Goal: Task Accomplishment & Management: Complete application form

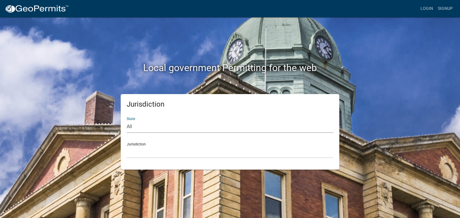
click at [131, 128] on select "All [US_STATE] [US_STATE] [US_STATE] [US_STATE] [US_STATE] [US_STATE] [US_STATE…" at bounding box center [230, 127] width 207 height 12
select select "[US_STATE]"
click at [127, 121] on select "All [US_STATE] [US_STATE] [US_STATE] [US_STATE] [US_STATE] [US_STATE] [US_STATE…" at bounding box center [230, 127] width 207 height 12
click at [139, 144] on div "Jurisdiction City of [GEOGRAPHIC_DATA], [US_STATE] City of [GEOGRAPHIC_DATA], […" at bounding box center [230, 148] width 207 height 21
click at [139, 149] on select "City of [GEOGRAPHIC_DATA], [US_STATE] City of [GEOGRAPHIC_DATA], [US_STATE] Cit…" at bounding box center [230, 152] width 207 height 12
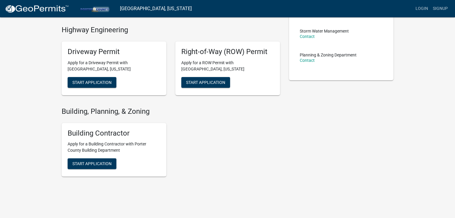
scroll to position [145, 0]
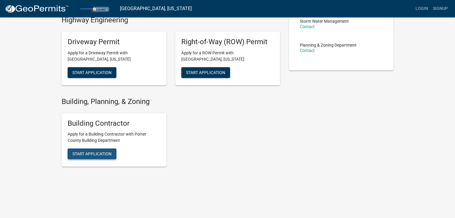
click at [109, 152] on span "Start Application" at bounding box center [91, 154] width 39 height 5
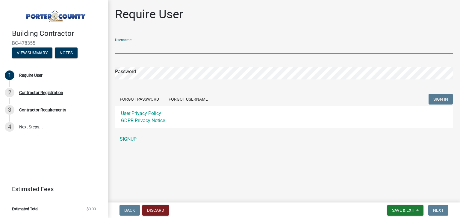
click at [142, 48] on input "Username" at bounding box center [284, 48] width 338 height 12
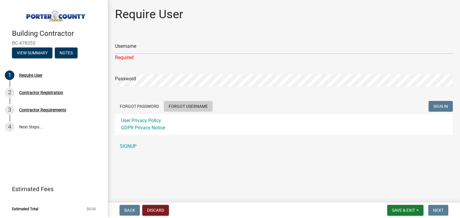
click at [189, 102] on button "Forgot Username" at bounding box center [188, 106] width 49 height 11
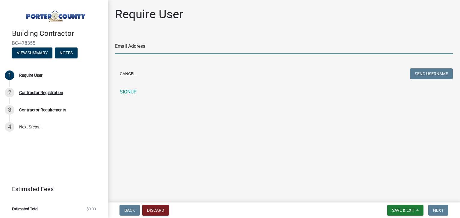
click at [162, 51] on input "Email Address" at bounding box center [284, 48] width 338 height 12
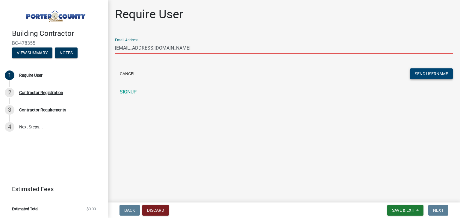
type input "[EMAIL_ADDRESS][DOMAIN_NAME]"
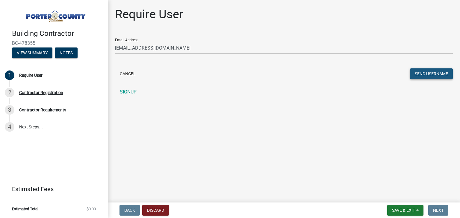
click at [429, 77] on button "Send Username" at bounding box center [431, 74] width 43 height 11
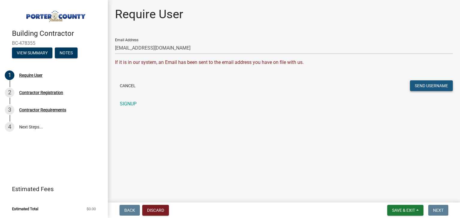
click at [423, 86] on button "Send Username" at bounding box center [431, 86] width 43 height 11
click at [36, 77] on div "Require User" at bounding box center [30, 75] width 23 height 4
click at [39, 92] on div "Contractor Registration" at bounding box center [41, 93] width 44 height 4
click at [401, 209] on span "Save & Exit" at bounding box center [403, 210] width 23 height 5
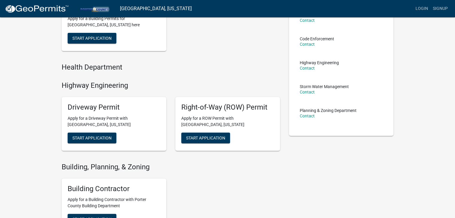
scroll to position [100, 0]
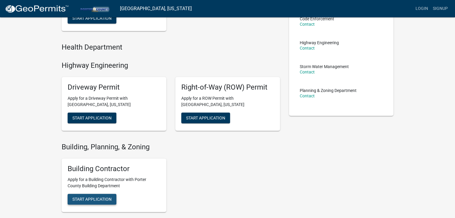
click at [105, 201] on span "Start Application" at bounding box center [91, 199] width 39 height 5
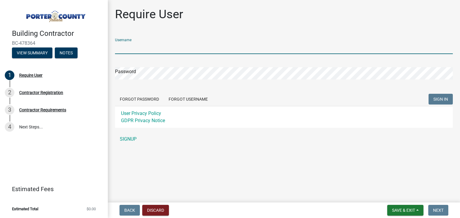
click at [151, 50] on input "Username" at bounding box center [284, 48] width 338 height 12
type input "JT7106"
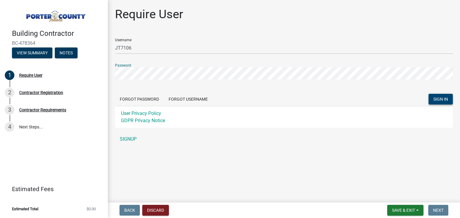
click at [440, 98] on span "SIGN IN" at bounding box center [440, 99] width 15 height 5
click at [153, 101] on button "Forgot Password" at bounding box center [139, 99] width 49 height 11
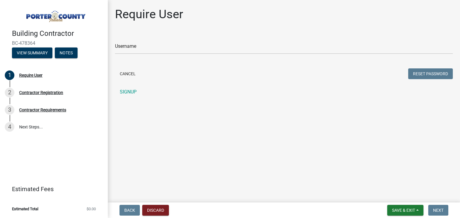
click at [317, 104] on main "Require User Username Cancel Reset Password SIGNUP" at bounding box center [284, 100] width 352 height 201
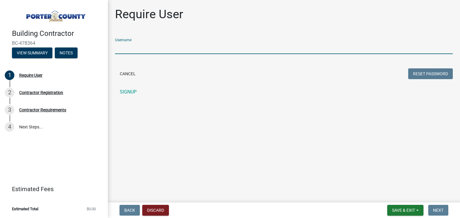
click at [139, 52] on input "Username" at bounding box center [284, 48] width 338 height 12
type input "JT7106"
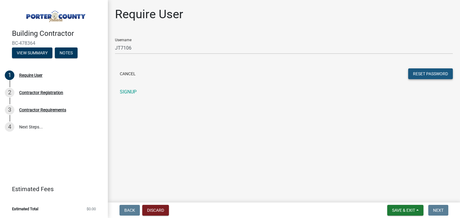
click at [420, 71] on button "Reset Password" at bounding box center [430, 74] width 45 height 11
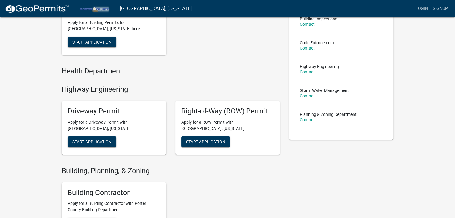
scroll to position [100, 0]
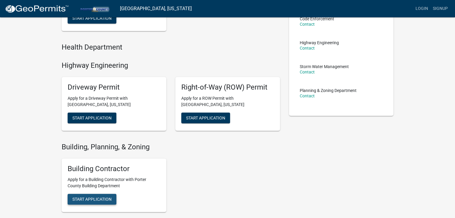
click at [98, 198] on span "Start Application" at bounding box center [91, 199] width 39 height 5
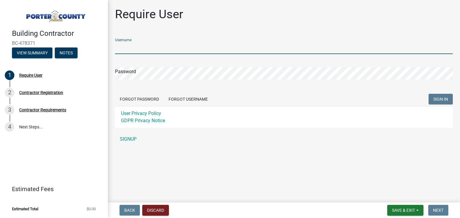
click at [142, 47] on input "Username" at bounding box center [284, 48] width 338 height 12
type input "JT7106"
click at [144, 83] on form "Username JT7106 Password Forgot Password Forgot Username SIGN IN User Privacy P…" at bounding box center [284, 81] width 338 height 95
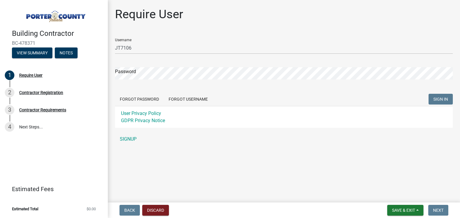
click at [135, 86] on form "Username JT7106 Password Forgot Password Forgot Username SIGN IN User Privacy P…" at bounding box center [284, 81] width 338 height 95
click at [127, 86] on form "Username JT7106 Password Forgot Password Forgot Username SIGN IN User Privacy P…" at bounding box center [284, 81] width 338 height 95
click at [436, 101] on span "SIGN IN" at bounding box center [440, 99] width 15 height 5
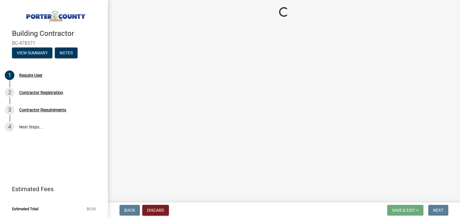
select select "IN"
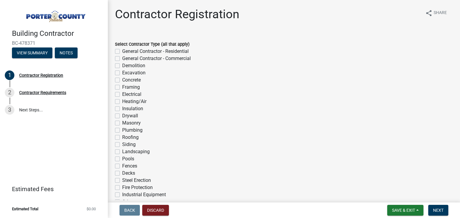
click at [122, 102] on label "Heating/Air" at bounding box center [134, 101] width 24 height 7
click at [122, 102] on input "Heating/Air" at bounding box center [124, 100] width 4 height 4
checkbox input "true"
checkbox input "false"
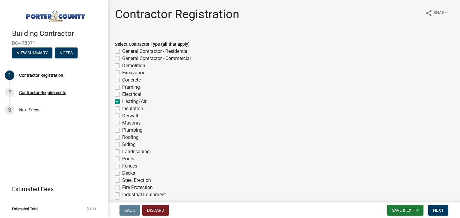
checkbox input "false"
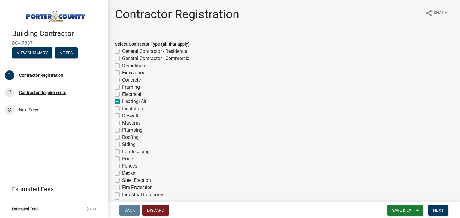
checkbox input "true"
checkbox input "false"
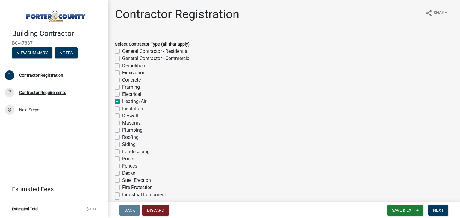
checkbox input "false"
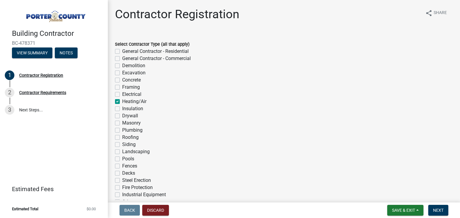
checkbox input "false"
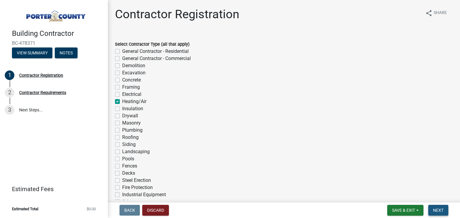
click at [440, 209] on span "Next" at bounding box center [438, 210] width 10 height 5
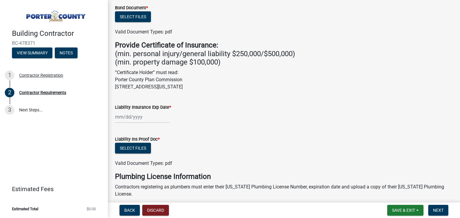
scroll to position [168, 0]
